Goal: Transaction & Acquisition: Purchase product/service

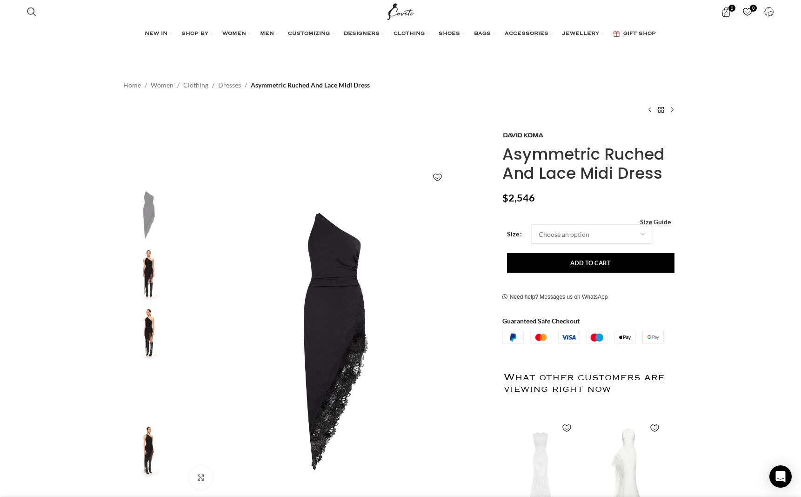
click at [154, 321] on img "3 / 5" at bounding box center [149, 333] width 57 height 54
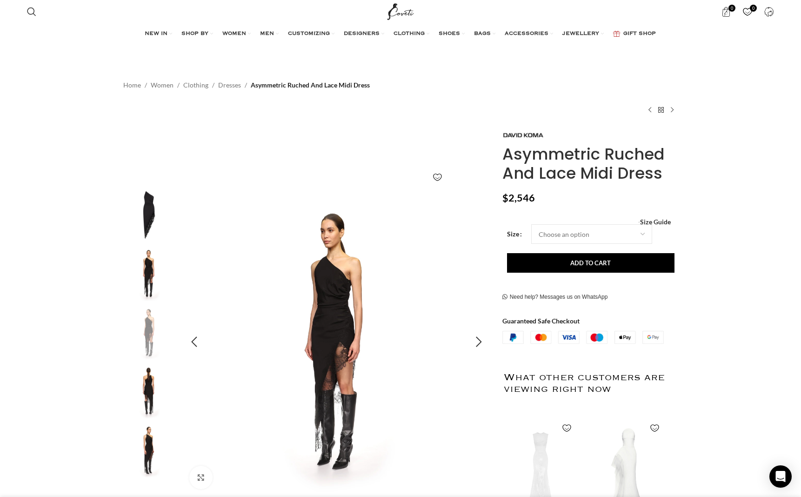
click at [342, 310] on img "3 / 5" at bounding box center [336, 342] width 309 height 309
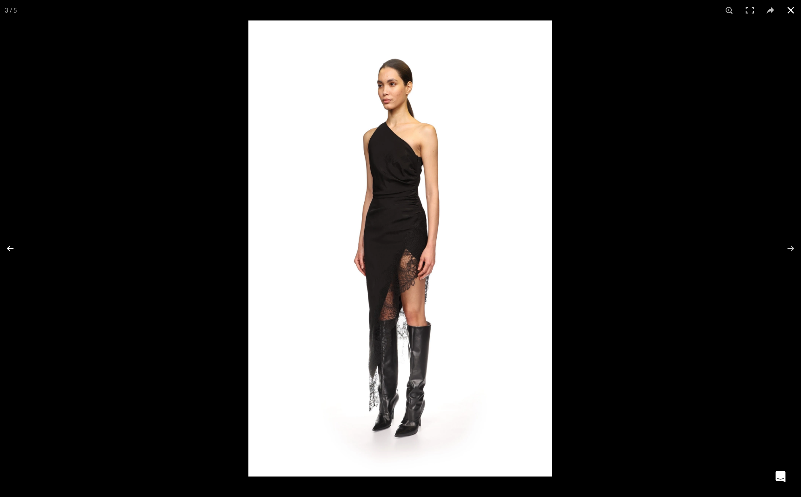
scroll to position [0, 490]
click at [9, 245] on button at bounding box center [16, 248] width 33 height 47
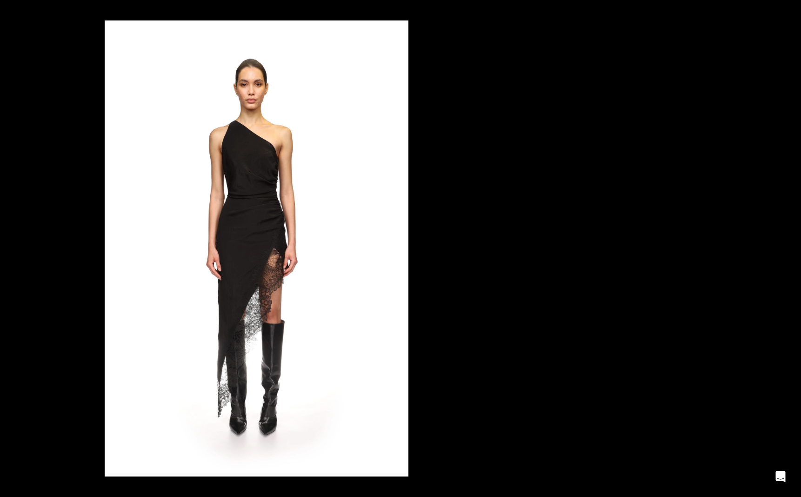
scroll to position [0, 686]
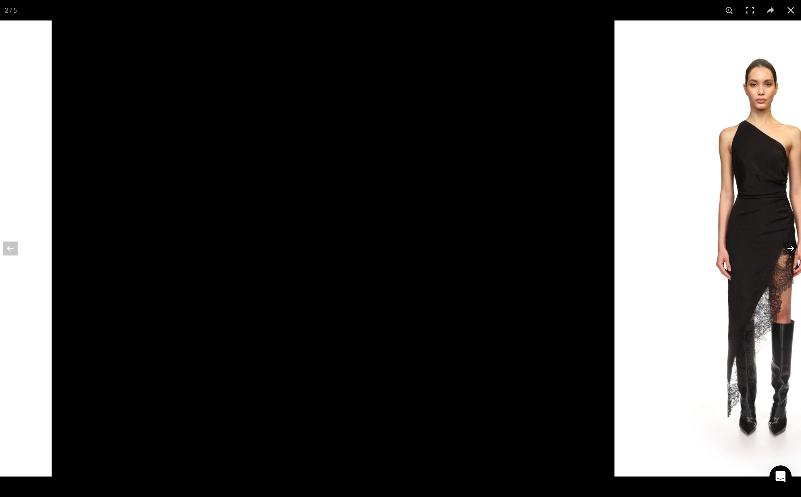
click at [787, 249] on button at bounding box center [785, 248] width 33 height 47
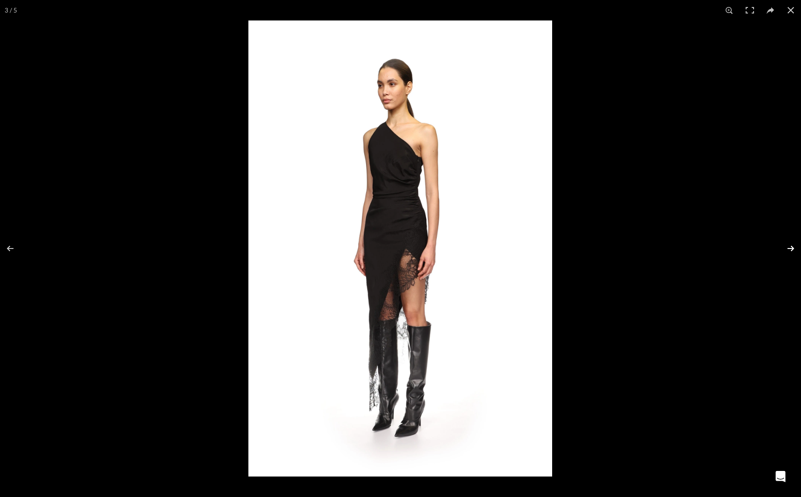
click at [789, 249] on button at bounding box center [785, 248] width 33 height 47
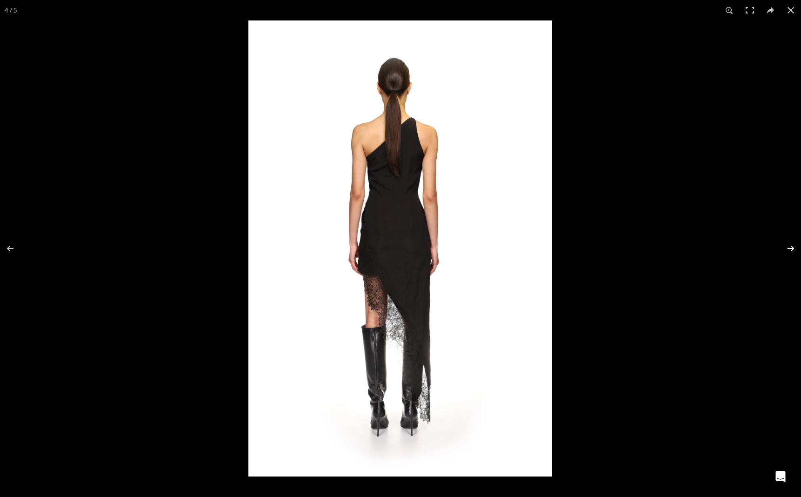
scroll to position [0, 784]
click at [791, 250] on button at bounding box center [785, 248] width 33 height 47
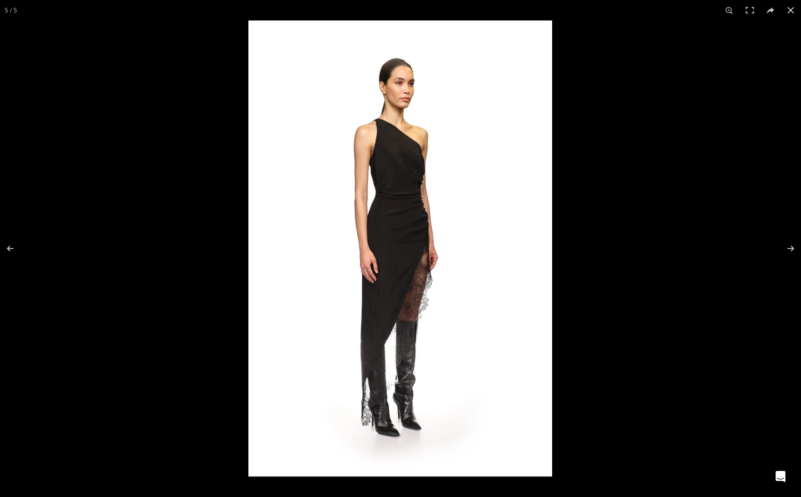
drag, startPoint x: 11, startPoint y: 246, endPoint x: 34, endPoint y: 248, distance: 23.3
click at [11, 247] on button at bounding box center [16, 248] width 33 height 47
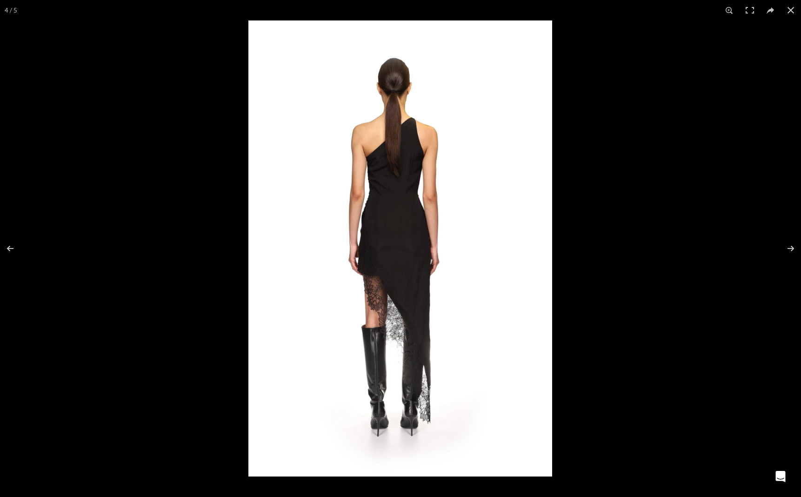
click at [393, 282] on img at bounding box center [401, 248] width 304 height 456
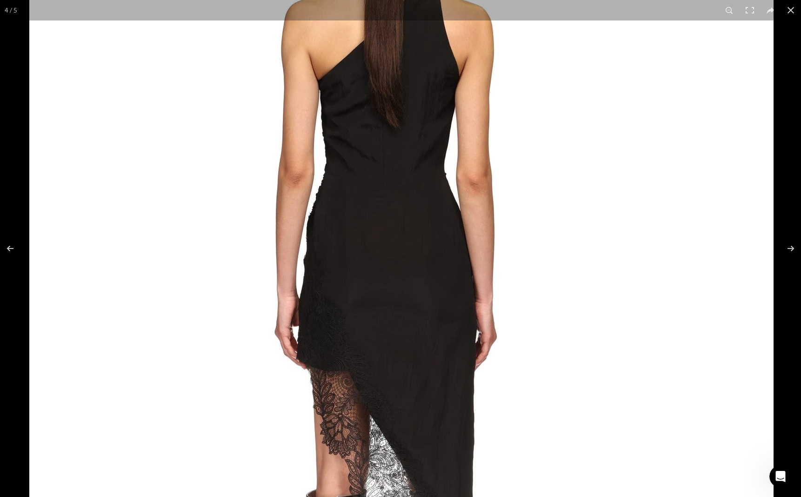
scroll to position [0, 881]
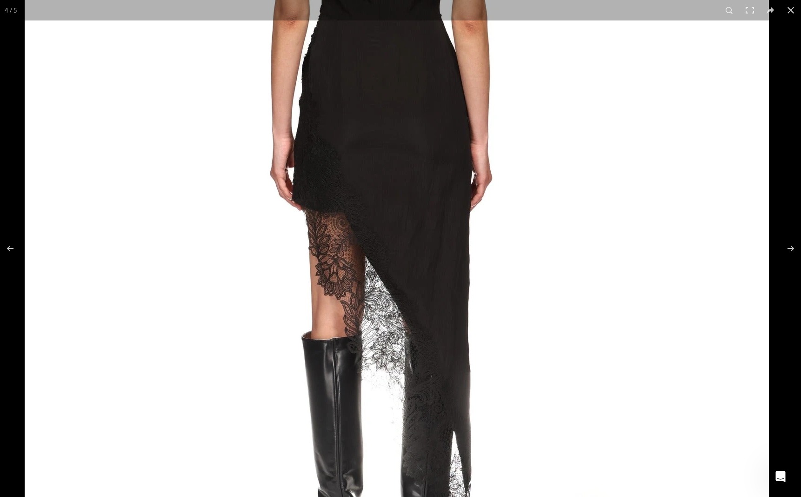
drag, startPoint x: 437, startPoint y: 202, endPoint x: 428, endPoint y: 154, distance: 49.2
click at [428, 154] on img at bounding box center [397, 145] width 745 height 1117
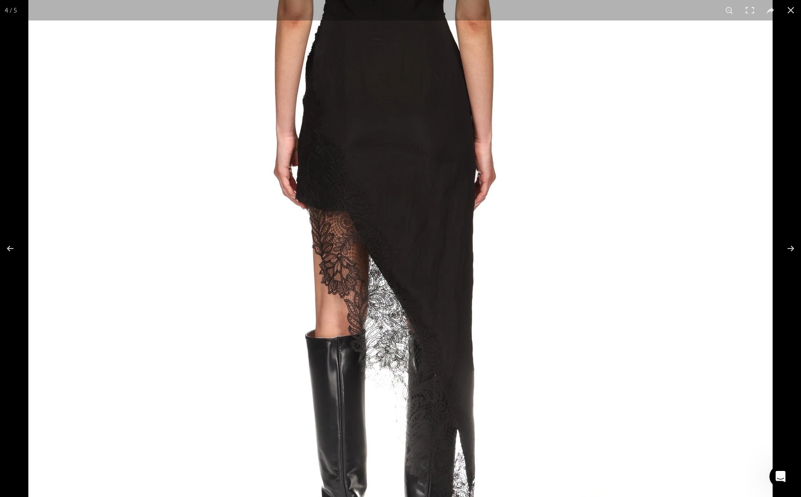
scroll to position [0, 980]
